Goal: Information Seeking & Learning: Learn about a topic

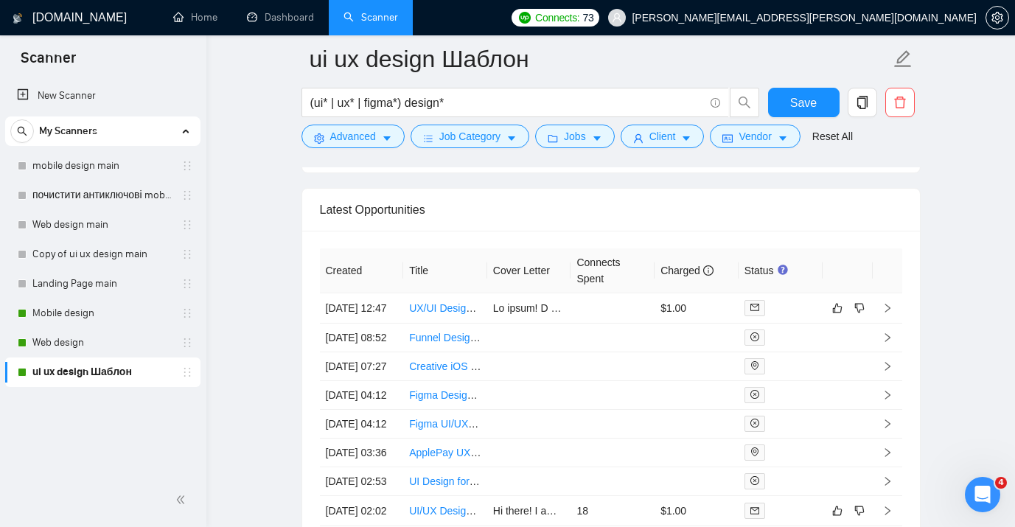
scroll to position [3710, 0]
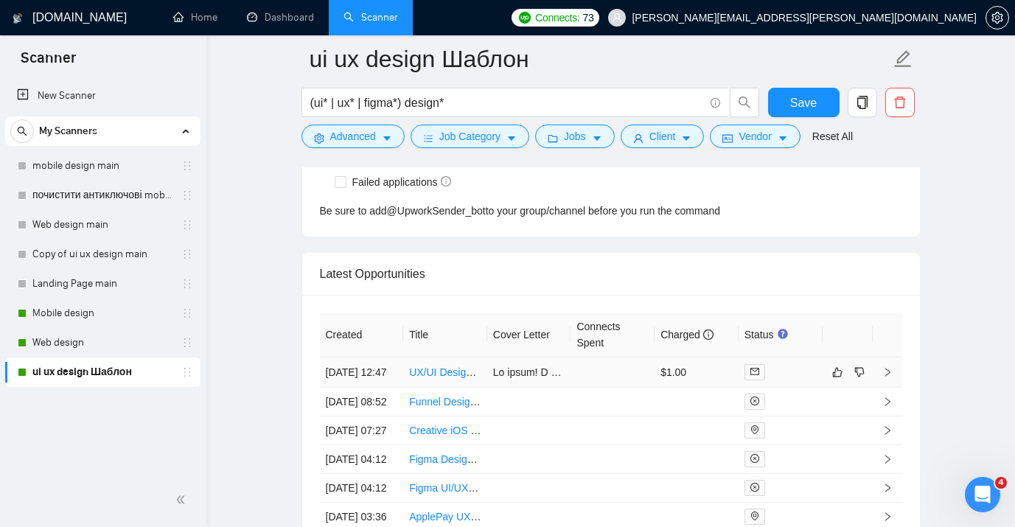
click at [454, 378] on link "UX/UI Designer – Phase 1: Redesign of Our Showcase Website Homepage (Lead Gener…" at bounding box center [625, 372] width 433 height 12
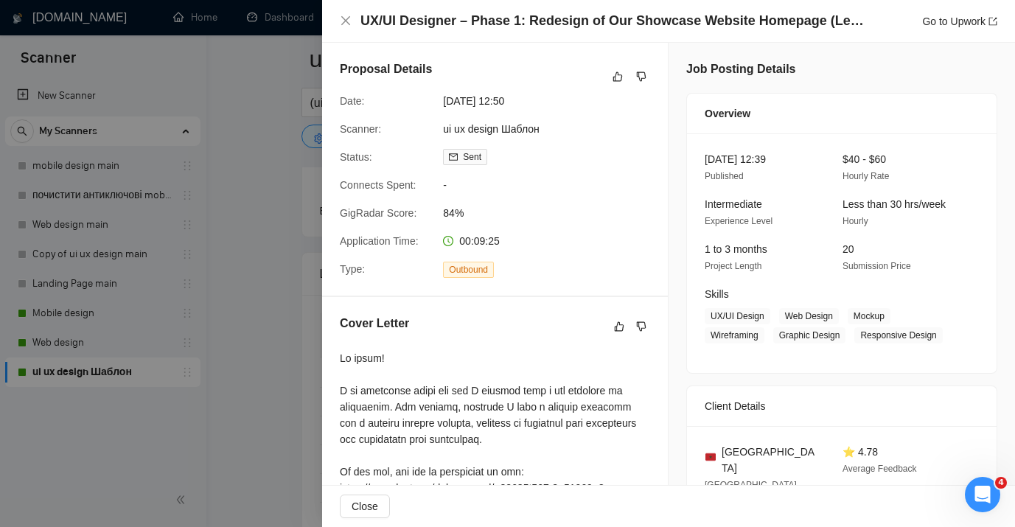
click at [212, 155] on div at bounding box center [507, 263] width 1015 height 527
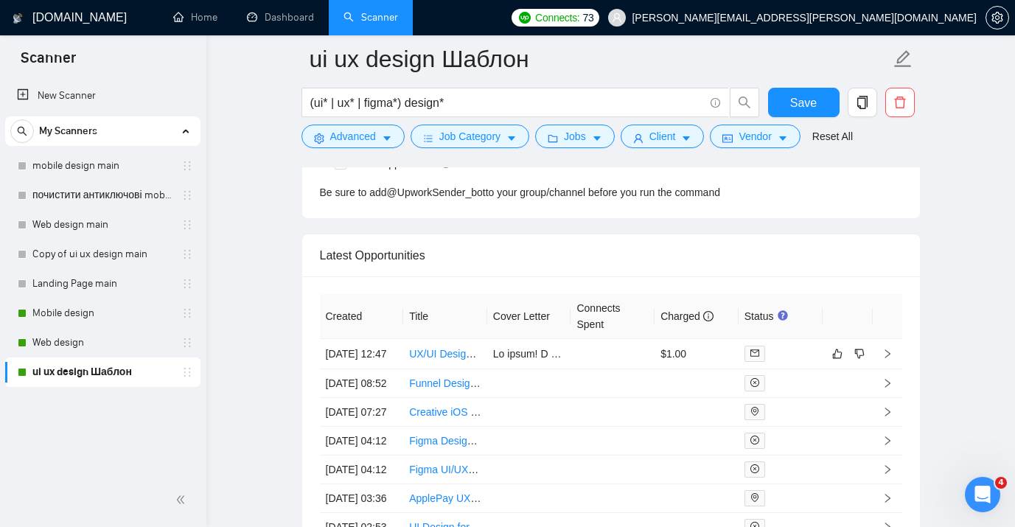
scroll to position [3729, 0]
click at [611, 360] on td at bounding box center [613, 353] width 84 height 30
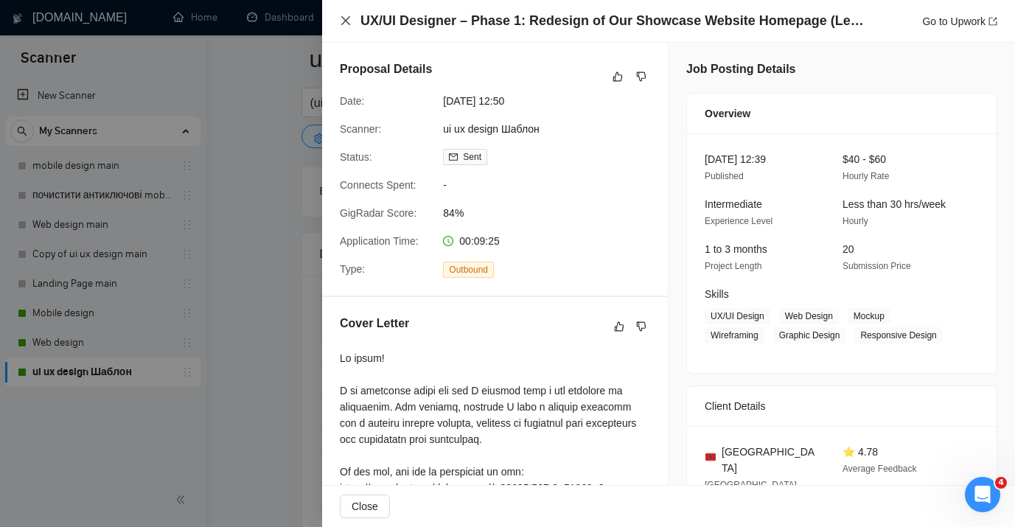
click at [347, 22] on icon "close" at bounding box center [345, 20] width 9 height 9
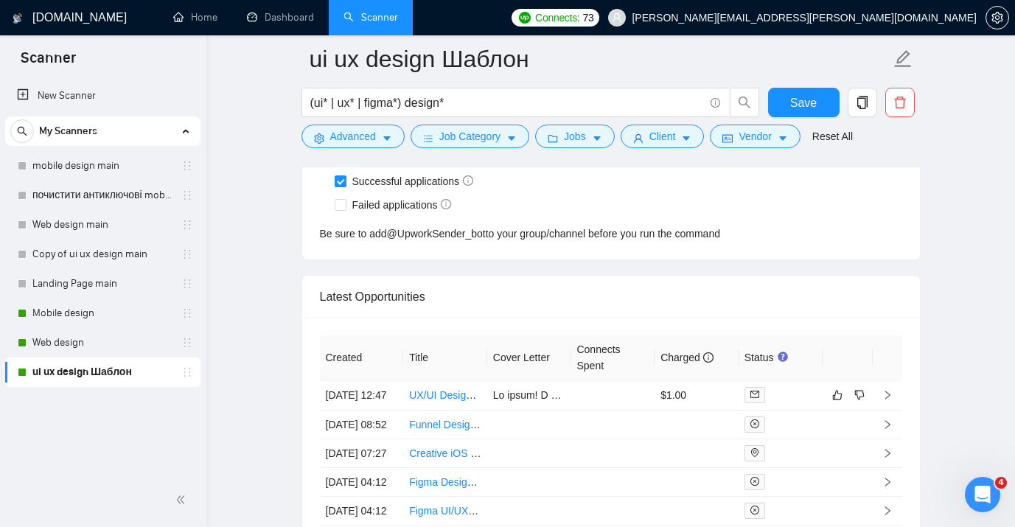
scroll to position [3692, 0]
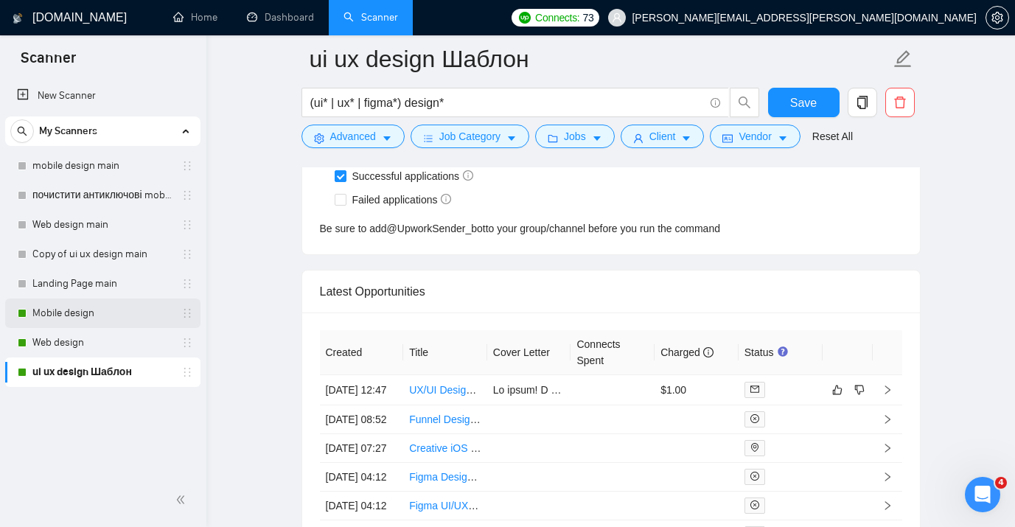
click at [97, 316] on link "Mobile design" at bounding box center [102, 313] width 140 height 29
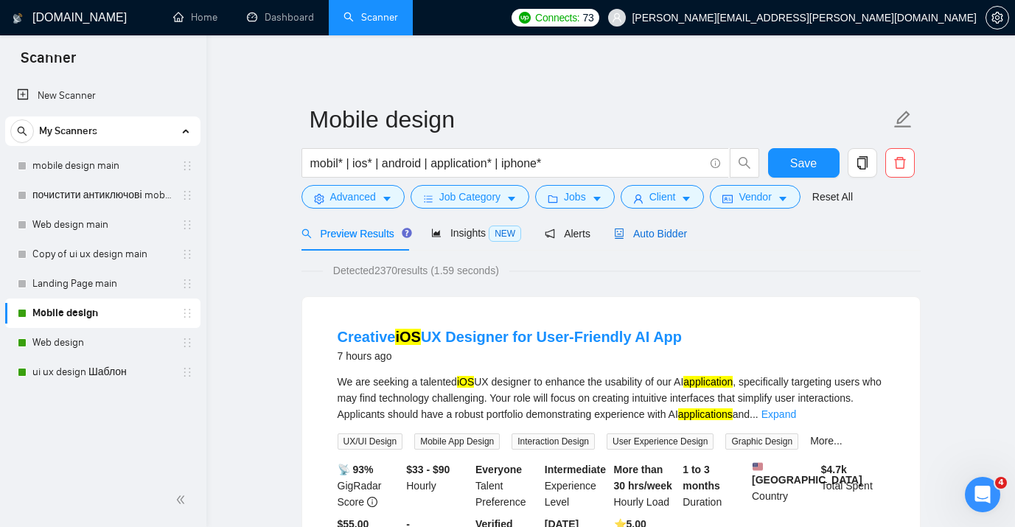
click at [683, 228] on span "Auto Bidder" at bounding box center [650, 234] width 73 height 12
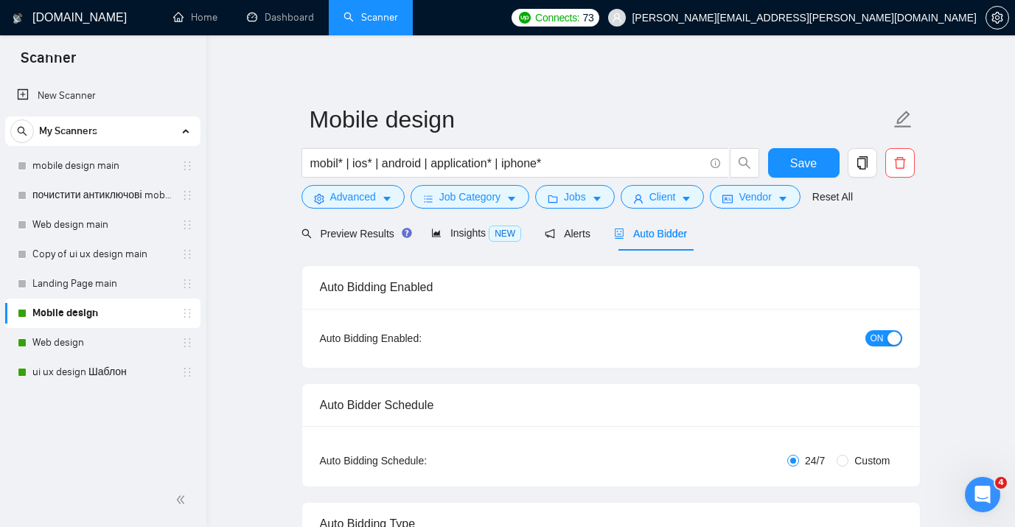
checkbox input "true"
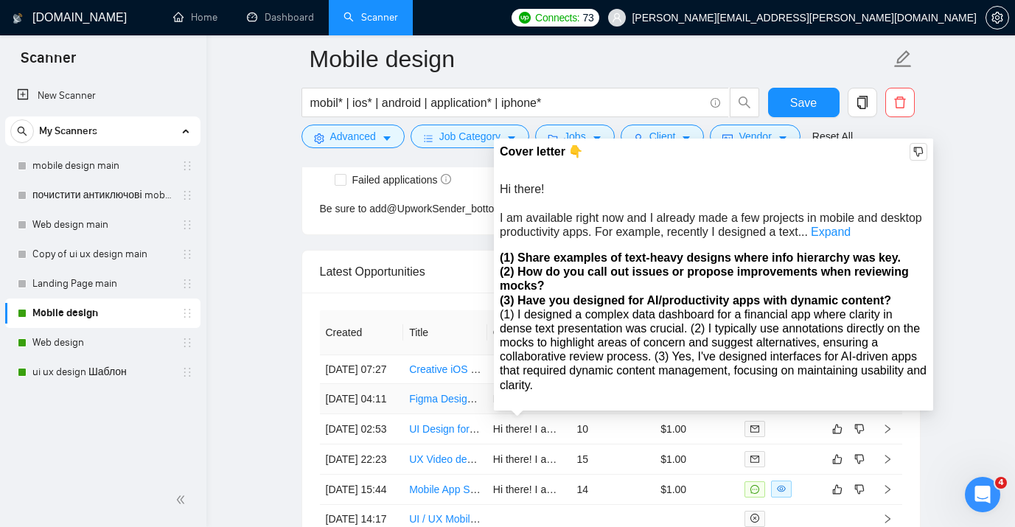
scroll to position [3687, 0]
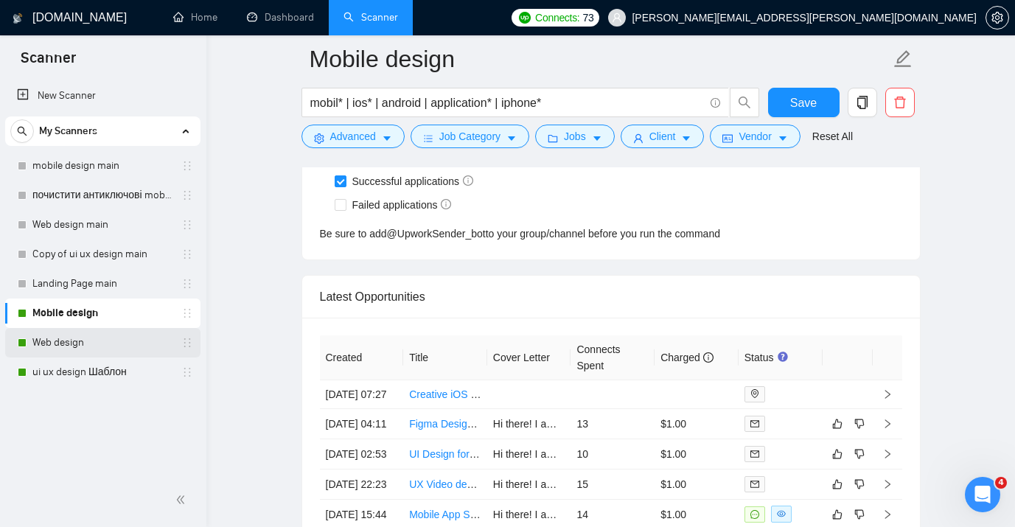
click at [55, 338] on link "Web design" at bounding box center [102, 342] width 140 height 29
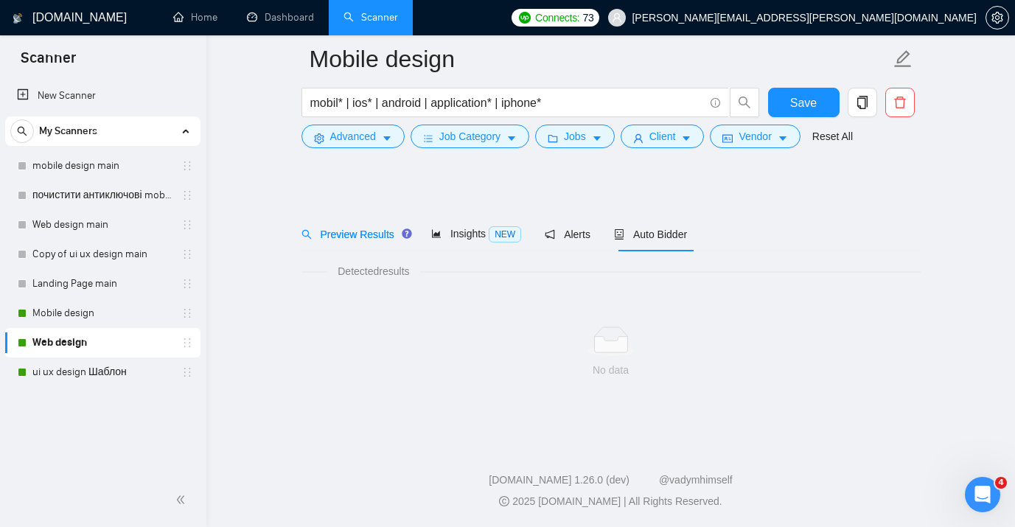
scroll to position [11, 0]
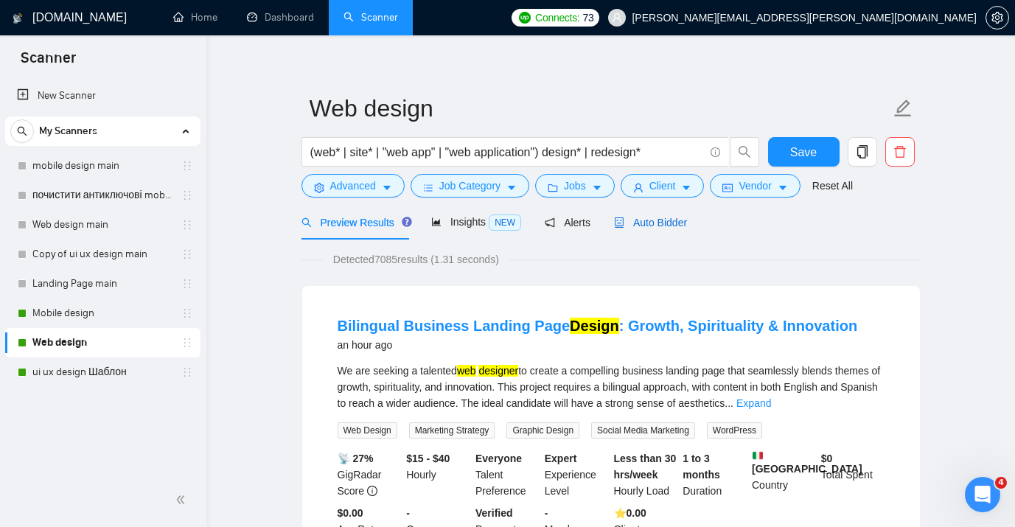
click at [663, 226] on span "Auto Bidder" at bounding box center [650, 223] width 73 height 12
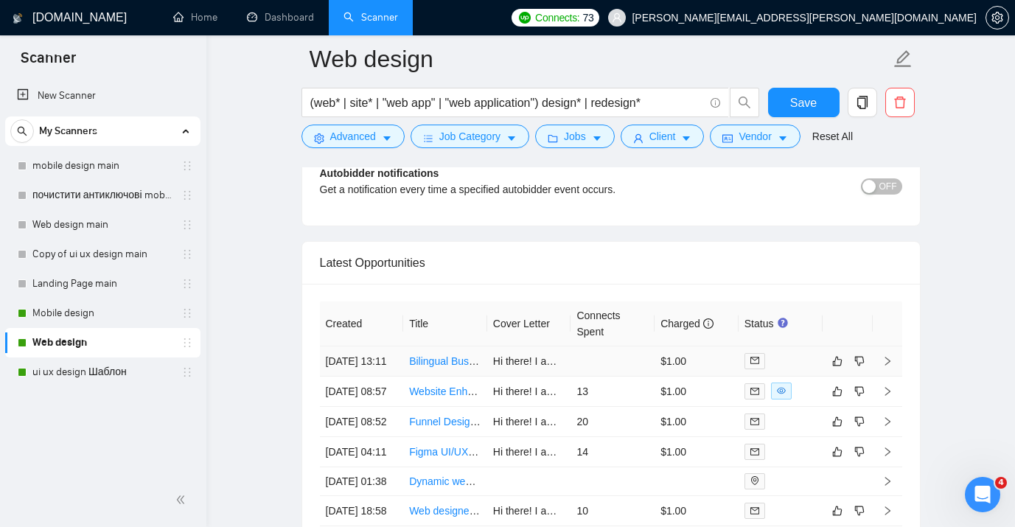
scroll to position [3525, 0]
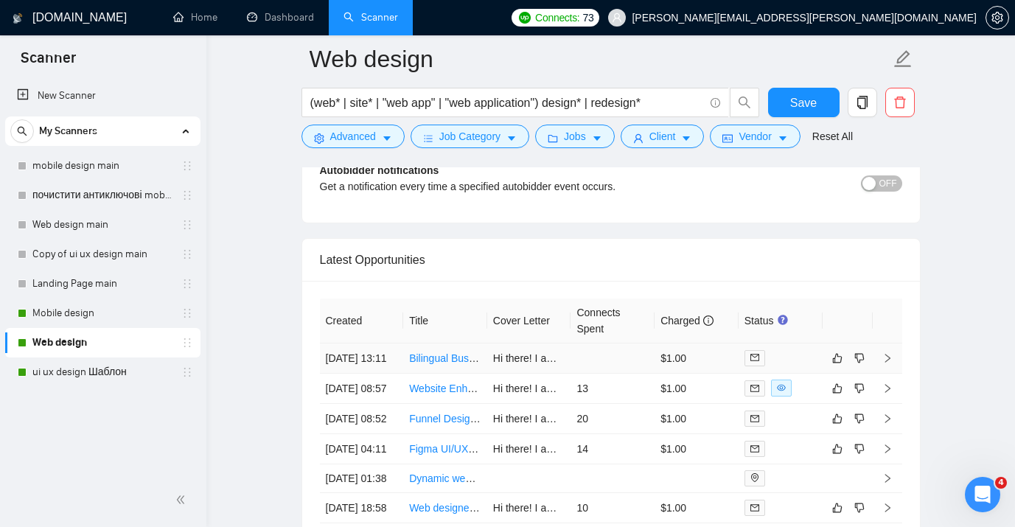
click at [453, 364] on link "Bilingual Business Landing Page Design: Growth, Spirituality & Innovation" at bounding box center [578, 358] width 338 height 12
